Goal: Transaction & Acquisition: Purchase product/service

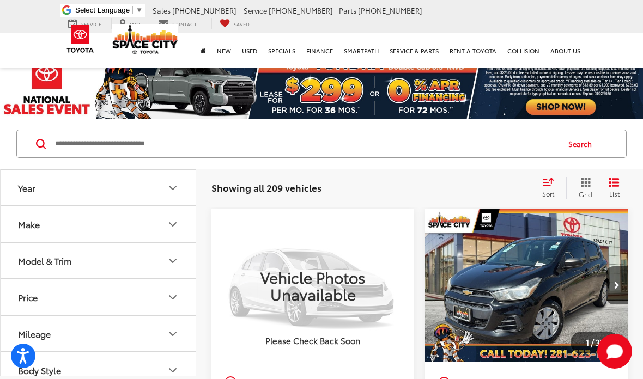
click at [622, 187] on button "List" at bounding box center [613, 188] width 27 height 22
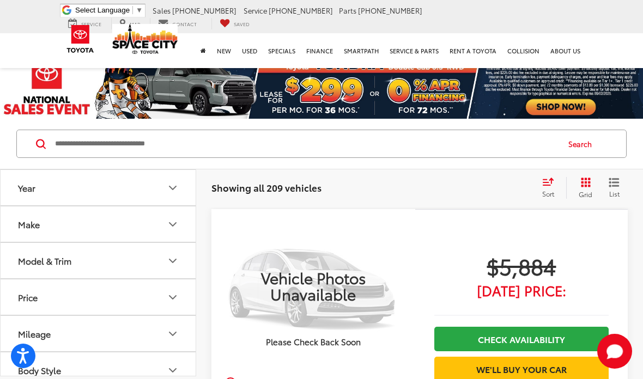
click at [584, 180] on icon "Grid View" at bounding box center [586, 183] width 10 height 10
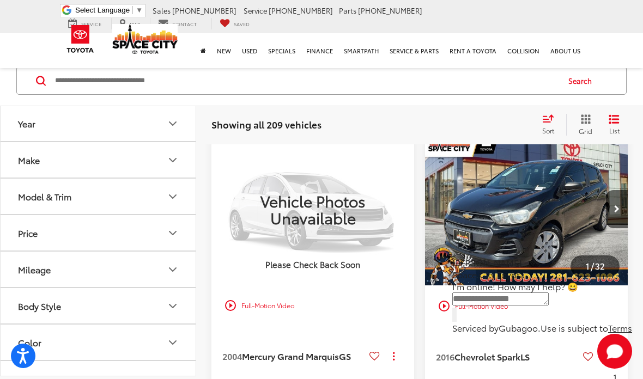
scroll to position [82, 0]
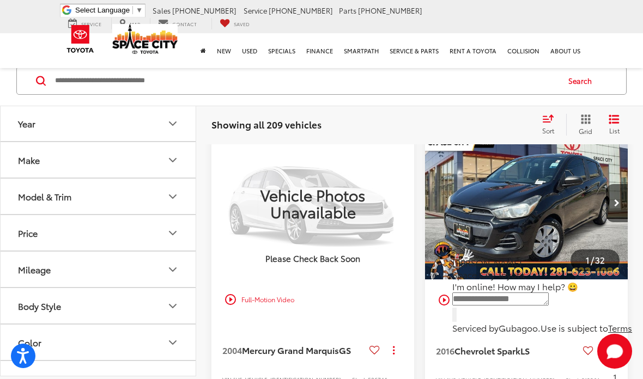
click at [597, 369] on icon "Start Chat" at bounding box center [614, 351] width 35 height 35
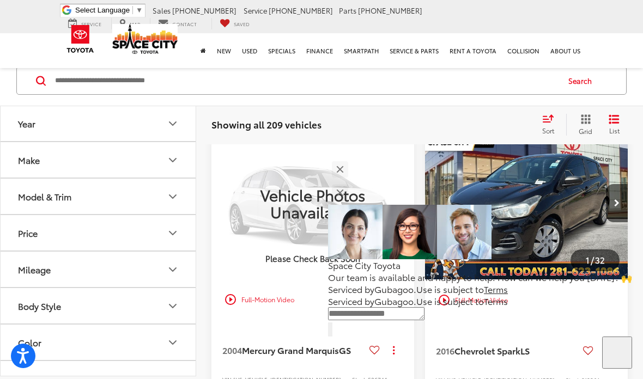
click at [617, 351] on icon "Start Chat" at bounding box center [617, 351] width 0 height 0
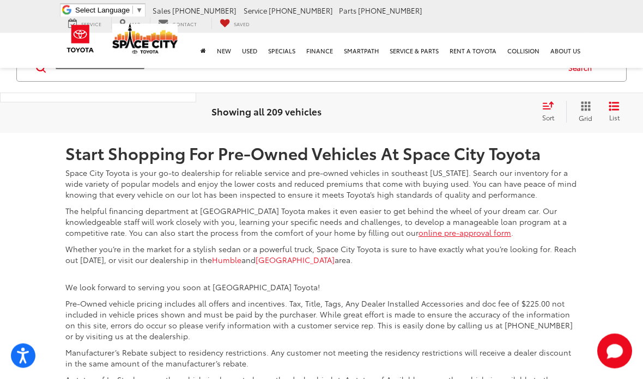
scroll to position [3722, 0]
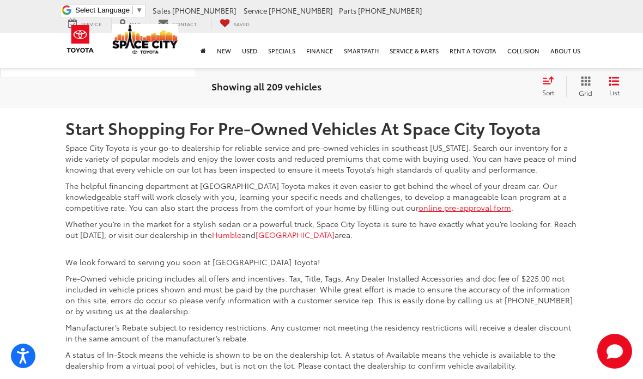
click at [431, 37] on link "2" at bounding box center [439, 27] width 17 height 20
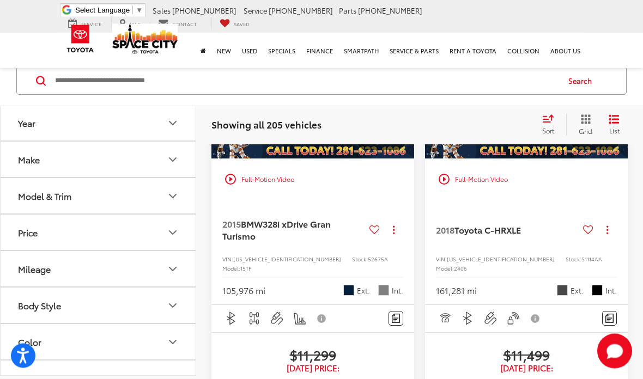
scroll to position [2022, 0]
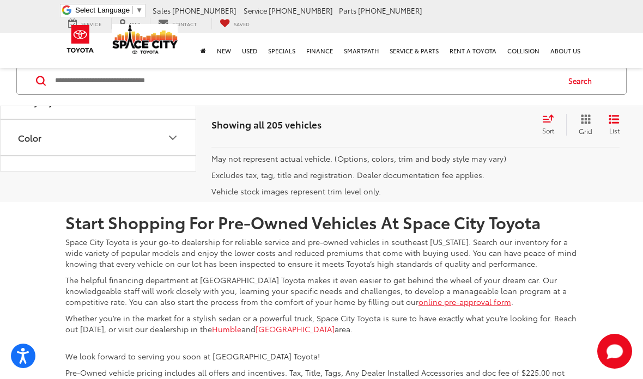
click at [447, 131] on link "3" at bounding box center [455, 121] width 17 height 20
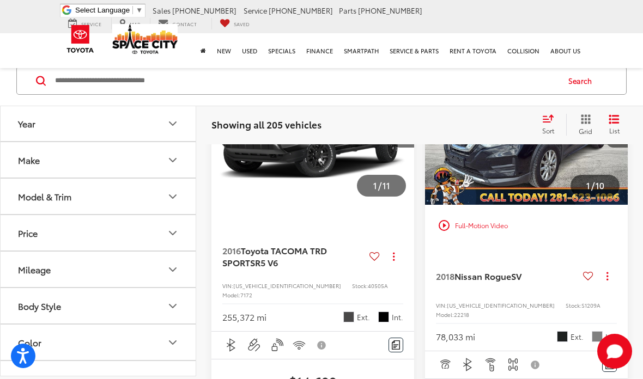
scroll to position [1944, 0]
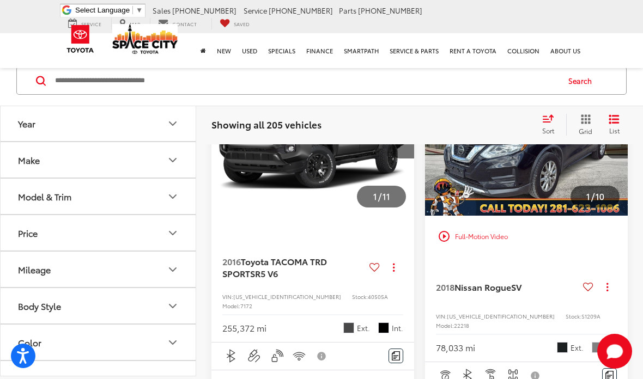
click at [550, 216] on img "2018 Nissan Rogue SV 0" at bounding box center [526, 139] width 204 height 153
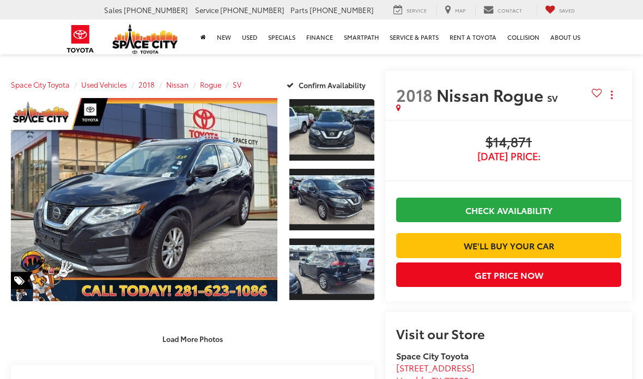
click at [319, 141] on link "Expand Photo 1" at bounding box center [331, 130] width 85 height 64
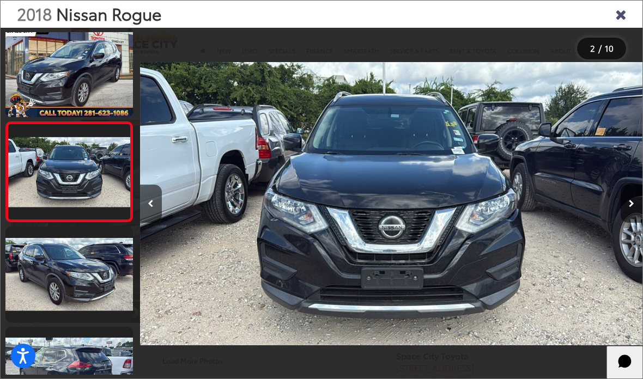
click at [56, 272] on link at bounding box center [68, 274] width 127 height 95
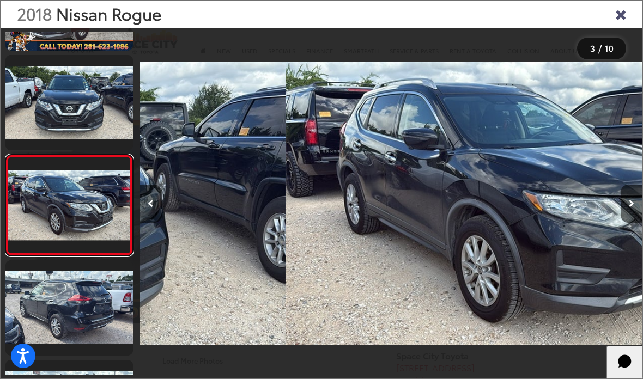
scroll to position [111, 0]
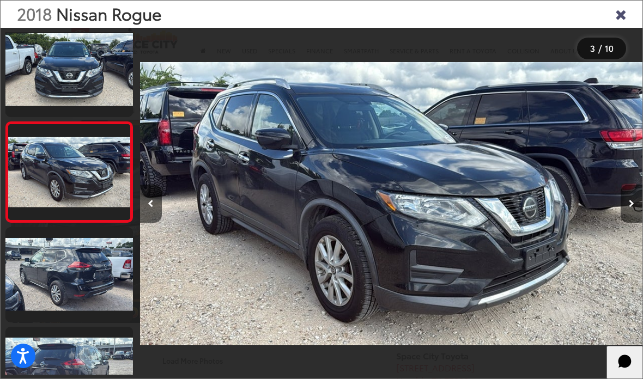
click at [53, 277] on link at bounding box center [68, 274] width 127 height 95
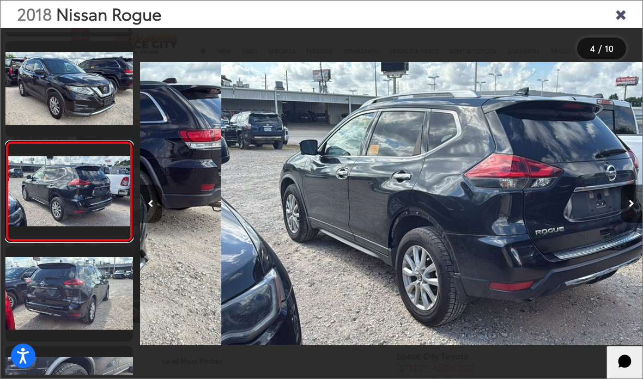
scroll to position [0, 1508]
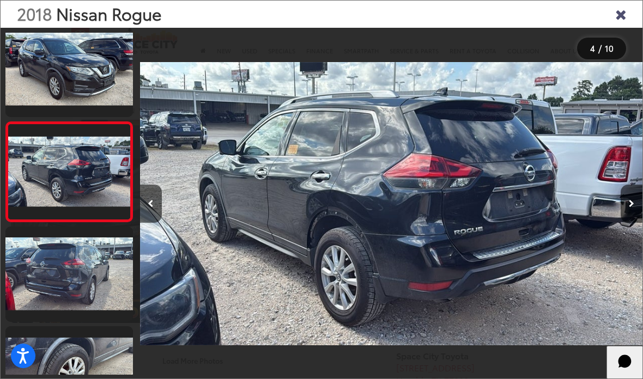
click at [63, 268] on link at bounding box center [68, 274] width 127 height 95
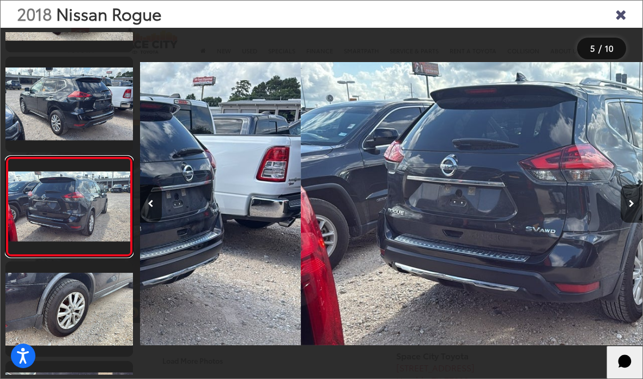
scroll to position [0, 2010]
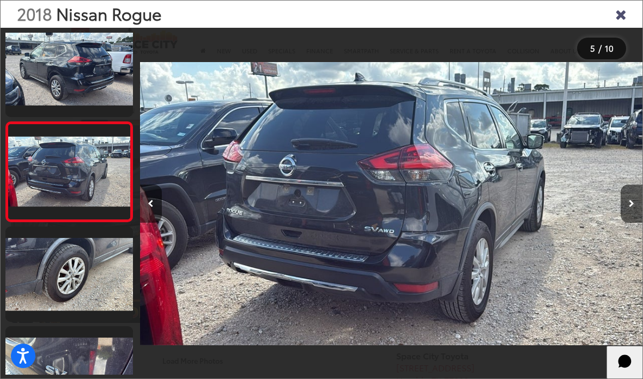
click at [89, 260] on link at bounding box center [68, 274] width 127 height 95
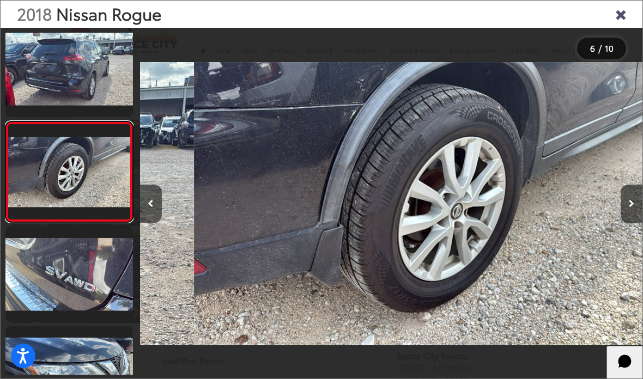
scroll to position [0, 2513]
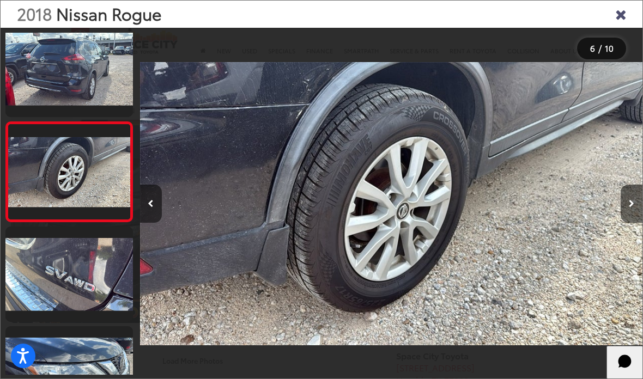
click at [108, 270] on link at bounding box center [68, 274] width 127 height 95
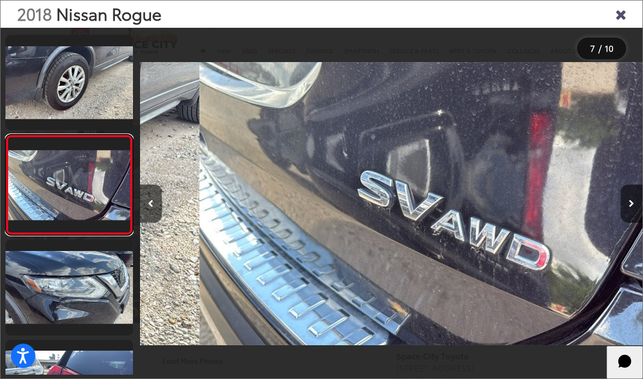
scroll to position [0, 3015]
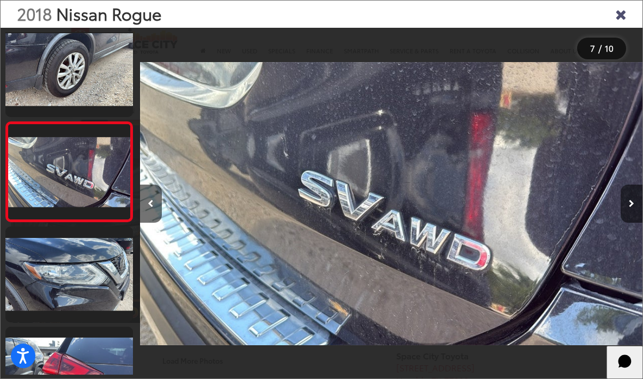
click at [107, 279] on link at bounding box center [68, 274] width 127 height 95
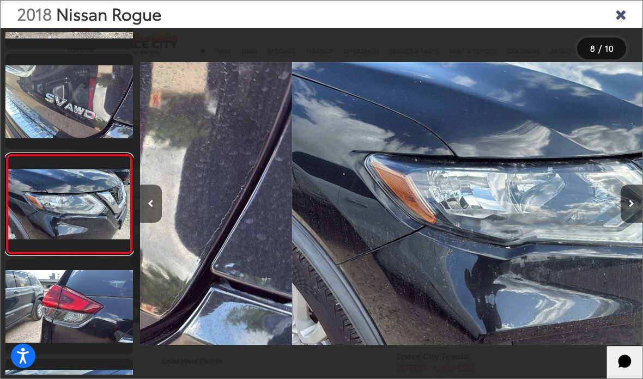
scroll to position [0, 0]
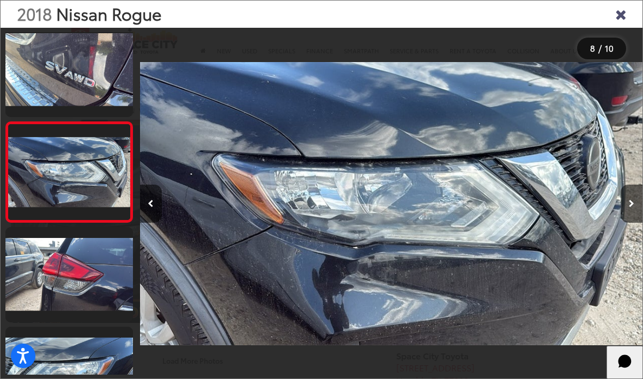
click at [93, 267] on link at bounding box center [68, 274] width 127 height 95
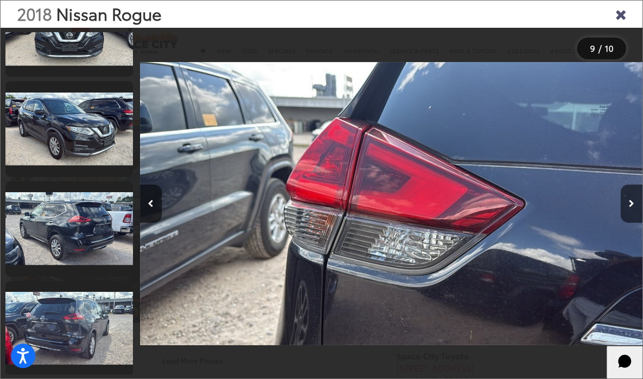
scroll to position [143, 0]
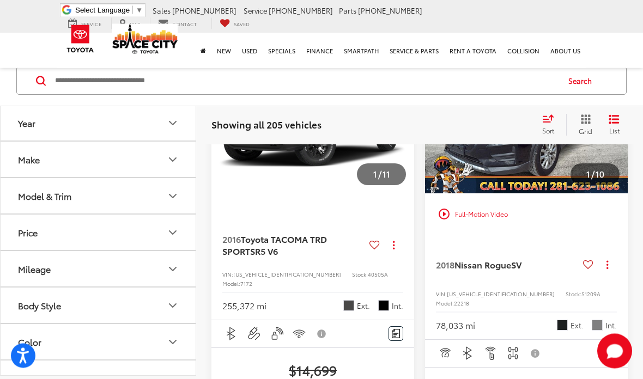
scroll to position [1966, 0]
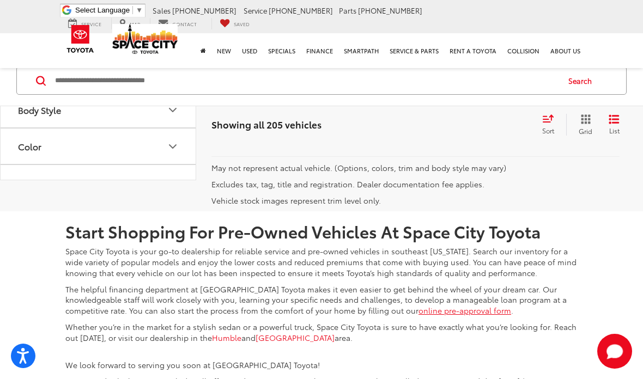
click at [464, 140] on link "4" at bounding box center [472, 130] width 17 height 20
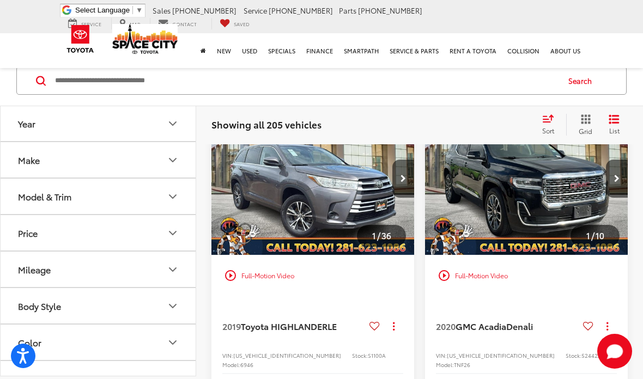
scroll to position [1895, 0]
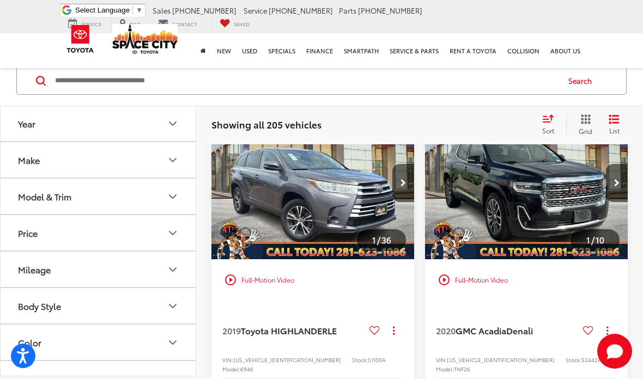
click at [327, 260] on img "2019 Toyota HIGHLANDER LE 0" at bounding box center [313, 183] width 204 height 153
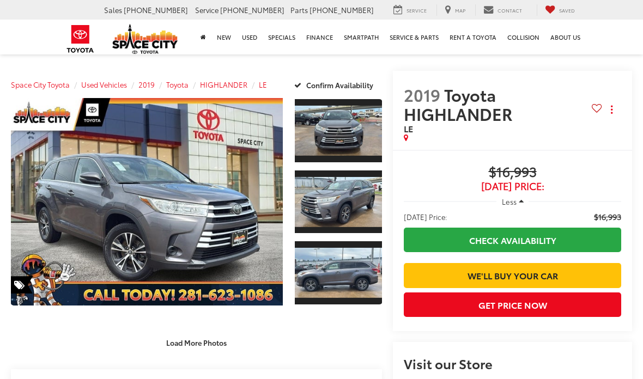
click at [328, 208] on link "Expand Photo 2" at bounding box center [338, 201] width 87 height 65
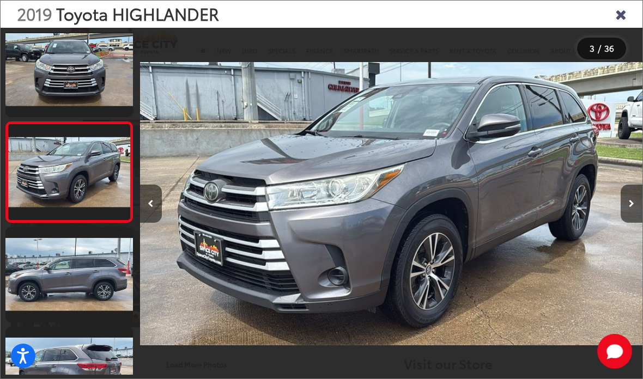
click at [72, 271] on link at bounding box center [68, 274] width 127 height 95
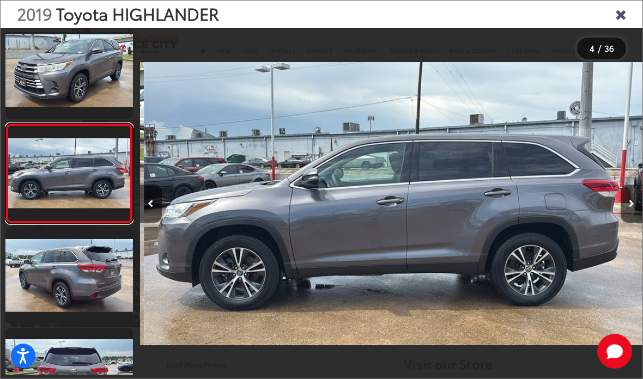
scroll to position [211, 0]
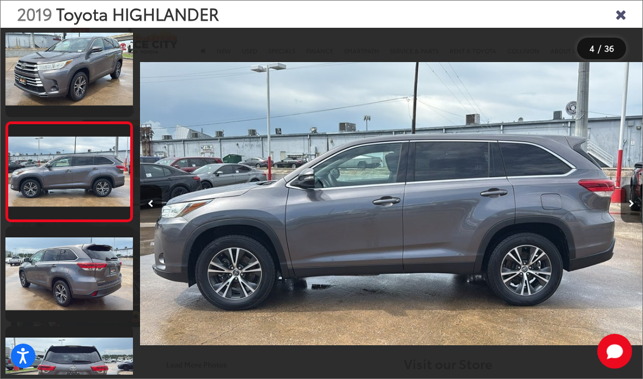
click at [66, 292] on link at bounding box center [68, 274] width 127 height 95
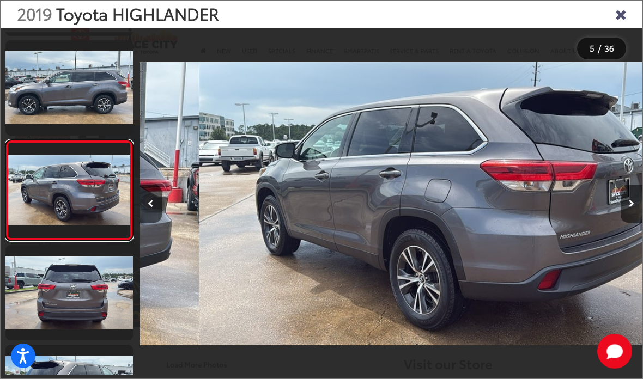
scroll to position [311, 0]
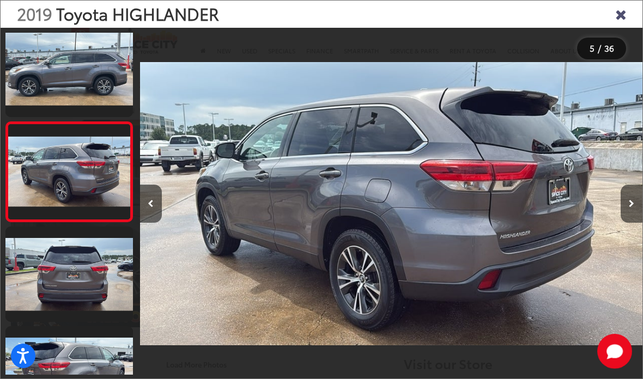
click at [74, 285] on link at bounding box center [68, 274] width 127 height 95
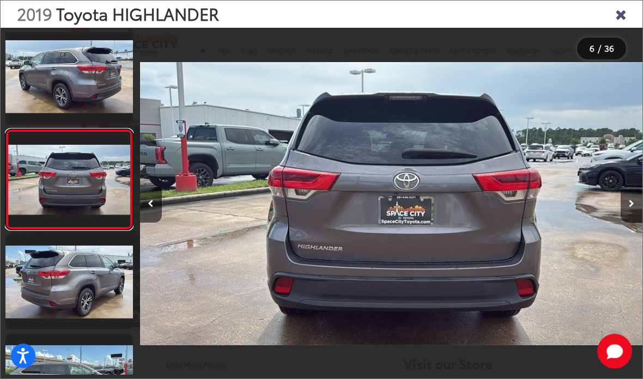
scroll to position [410, 0]
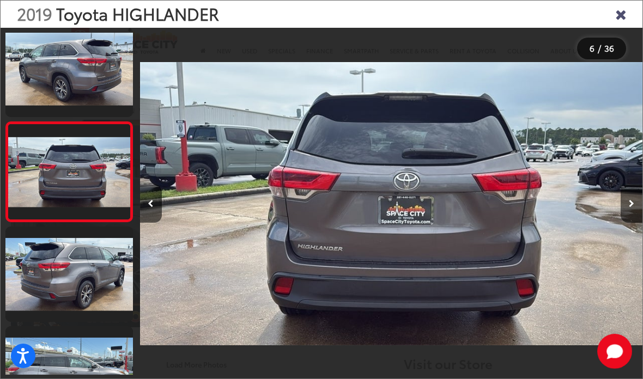
click at [65, 281] on link at bounding box center [68, 274] width 127 height 95
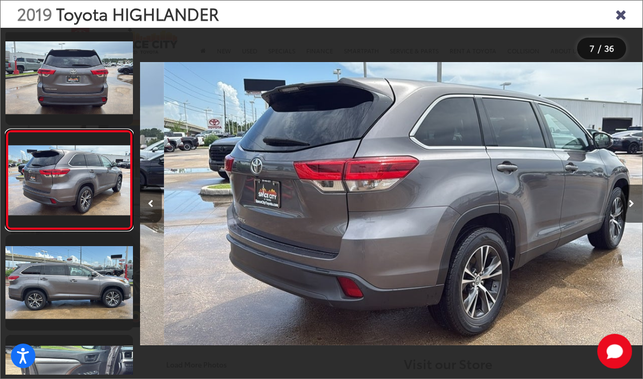
scroll to position [0, 3015]
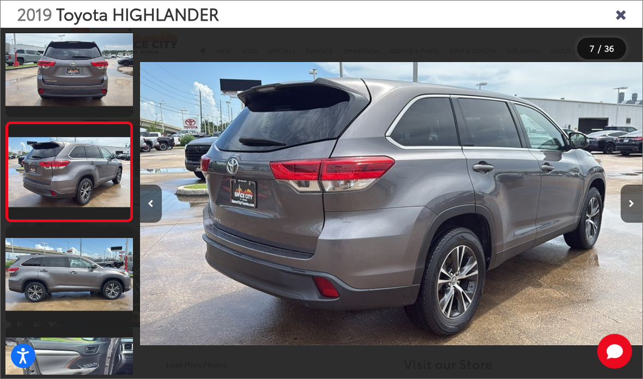
click at [616, 19] on icon "Close gallery" at bounding box center [620, 14] width 11 height 14
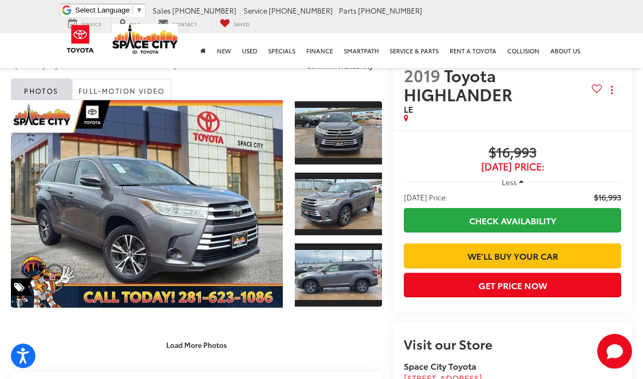
scroll to position [0, 0]
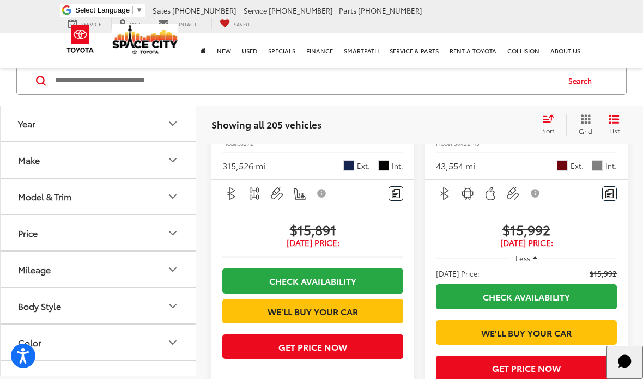
click at [74, 84] on input "Search by Make, Model, or Keyword" at bounding box center [306, 81] width 504 height 26
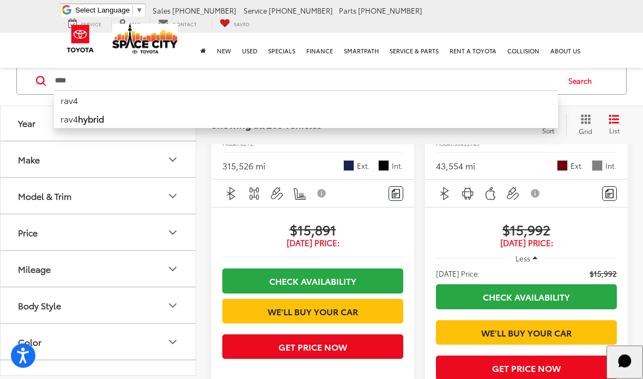
type input "****"
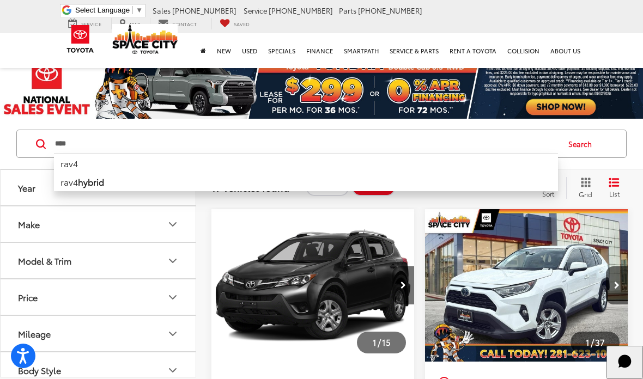
click at [7, 139] on div "**** **** rav4 rav4 hybrid Search" at bounding box center [321, 144] width 643 height 51
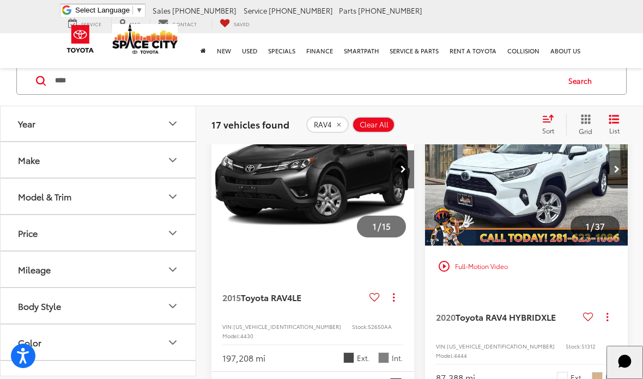
scroll to position [113, 0]
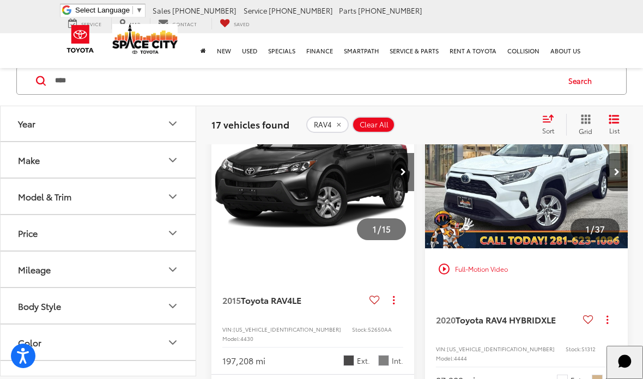
click at [294, 175] on img "2015 Toyota RAV4 LE 0" at bounding box center [312, 172] width 204 height 153
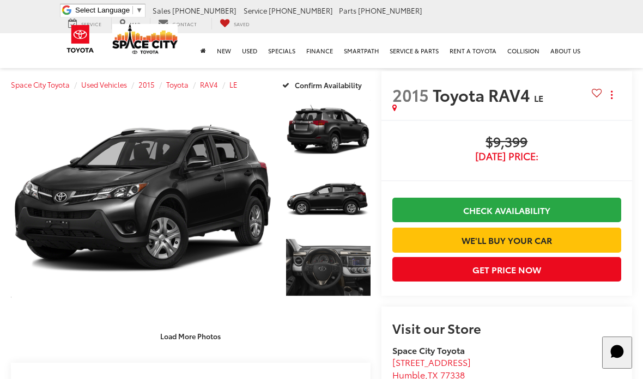
click at [210, 186] on link "Expand Photo 0" at bounding box center [142, 198] width 263 height 201
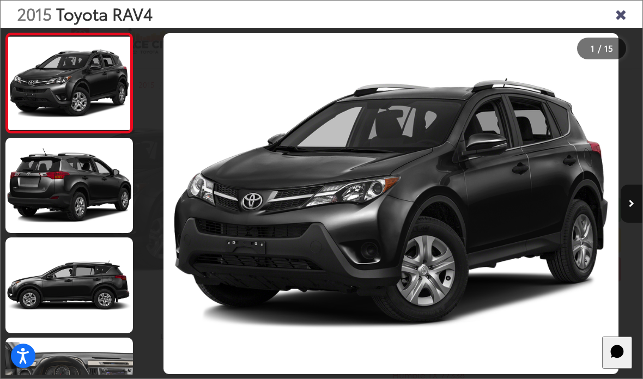
click at [97, 185] on link at bounding box center [68, 185] width 127 height 95
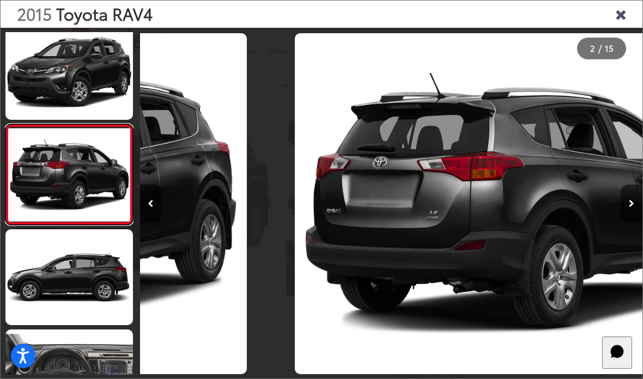
scroll to position [0, 502]
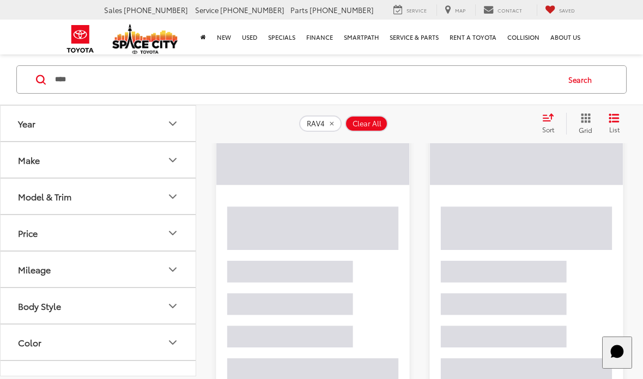
click at [83, 76] on input "****" at bounding box center [306, 79] width 504 height 26
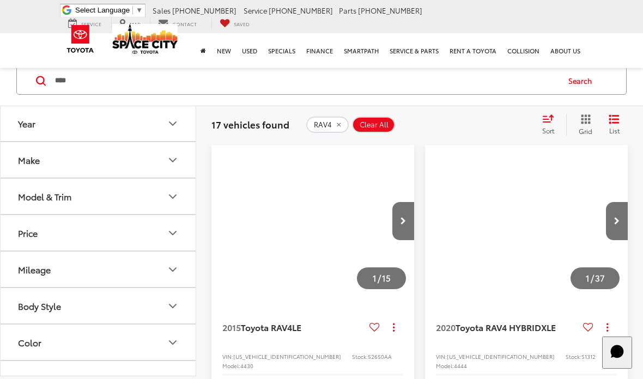
scroll to position [64, 0]
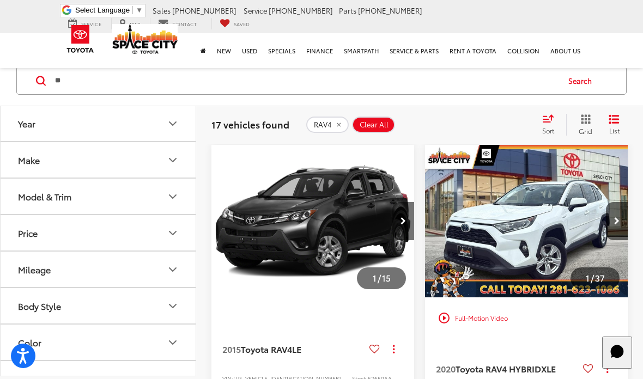
type input "*"
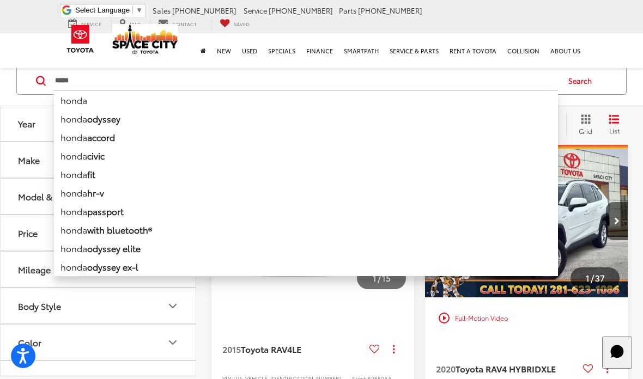
click at [75, 98] on li "honda" at bounding box center [306, 99] width 504 height 19
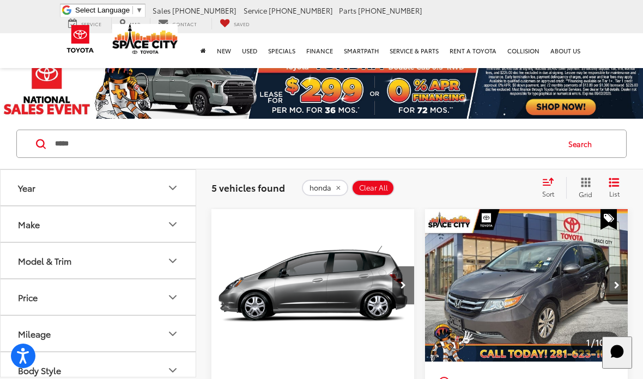
click at [103, 156] on div "***** ***** honda honda odyssey honda accord honda civic honda fit honda hr-v h…" at bounding box center [306, 144] width 504 height 26
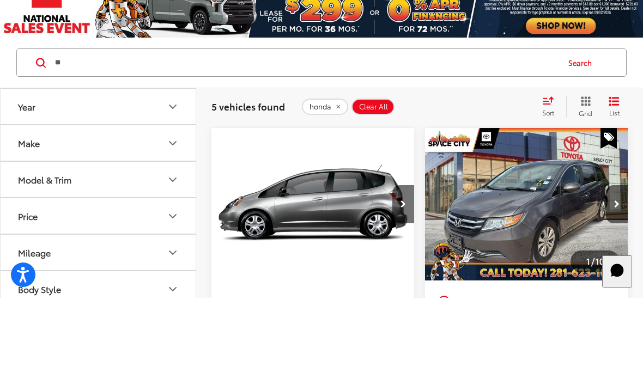
type input "*"
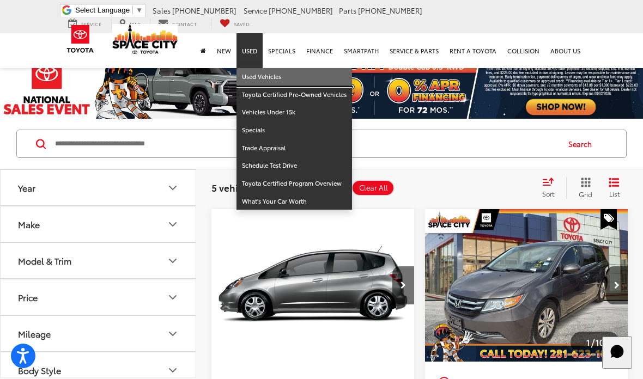
click at [256, 71] on link "Used Vehicles" at bounding box center [294, 77] width 116 height 18
